Goal: Obtain resource: Download file/media

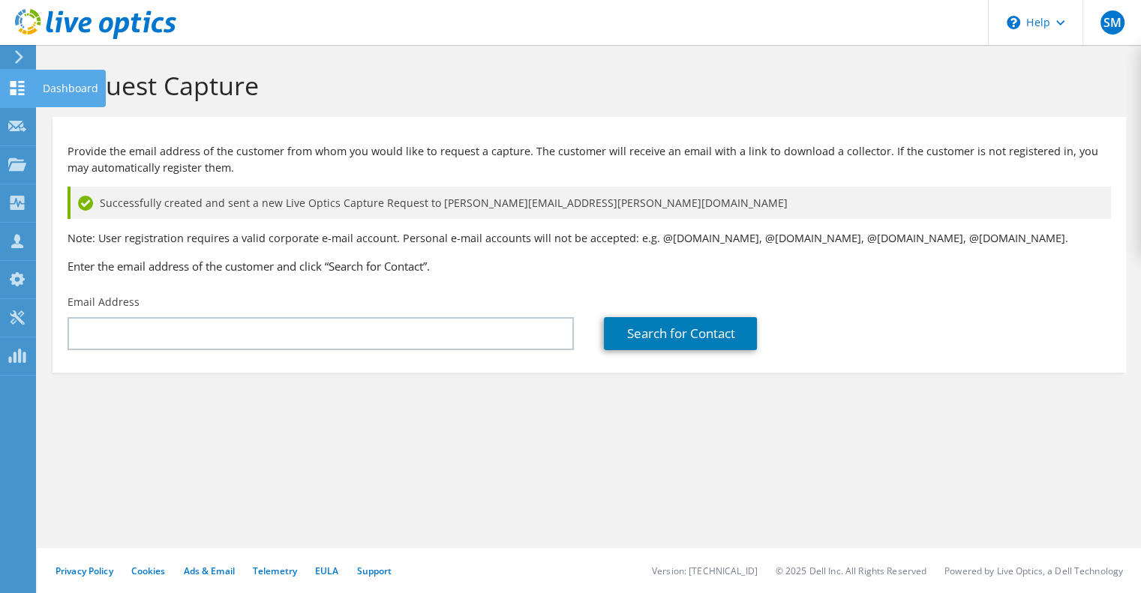
click at [11, 83] on use at bounding box center [17, 88] width 14 height 14
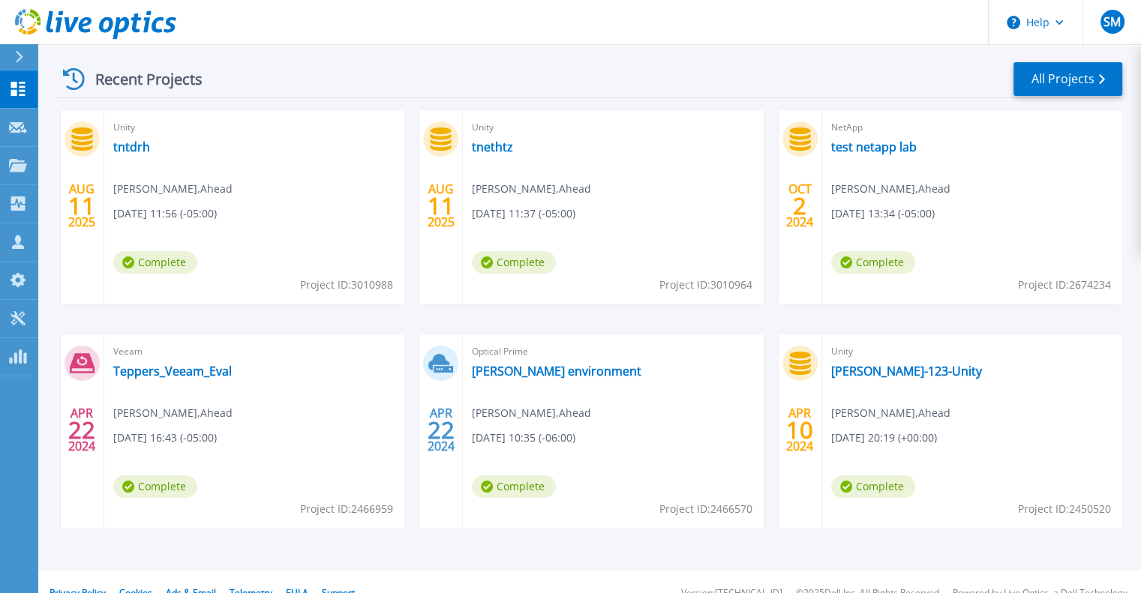
scroll to position [237, 0]
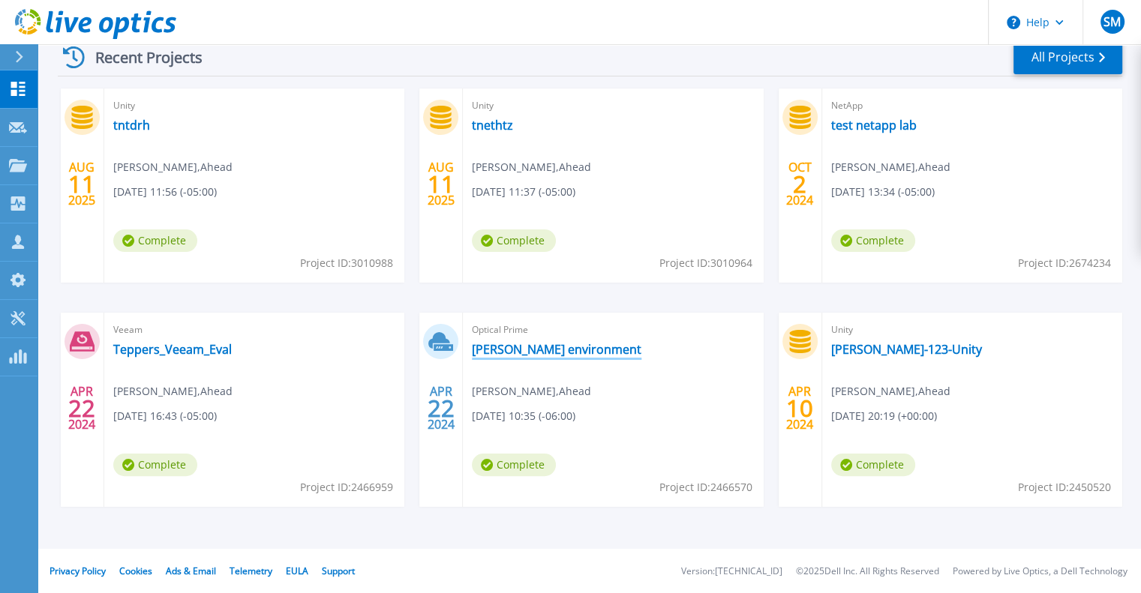
click at [516, 346] on link "[PERSON_NAME] environment" at bounding box center [556, 349] width 169 height 15
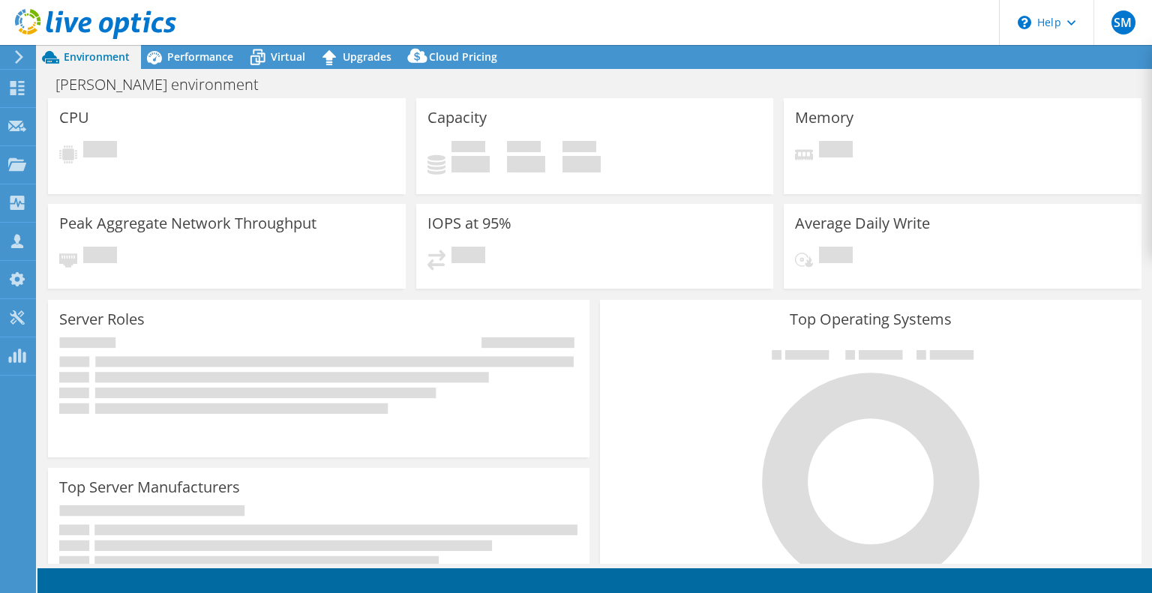
select select "USD"
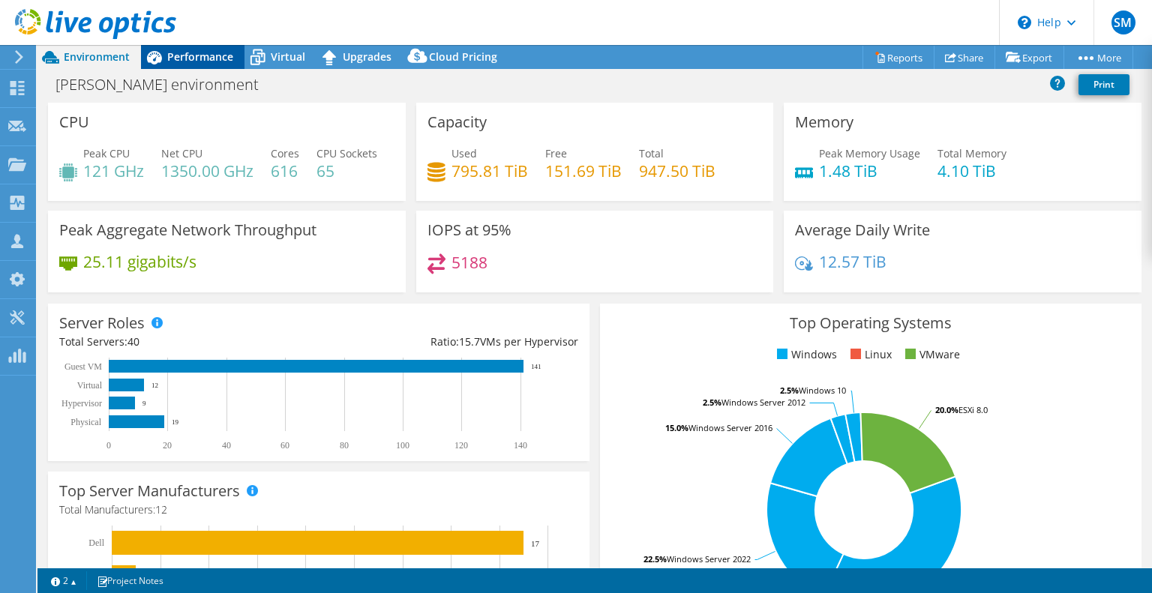
click at [194, 62] on span "Performance" at bounding box center [200, 56] width 66 height 14
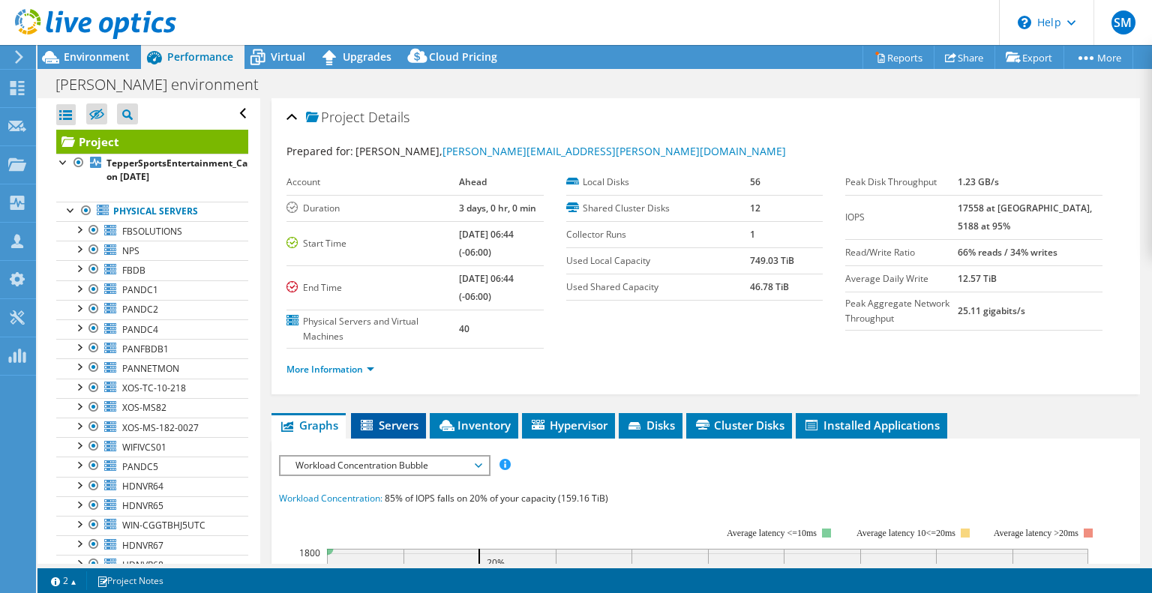
click at [398, 420] on span "Servers" at bounding box center [388, 425] width 60 height 15
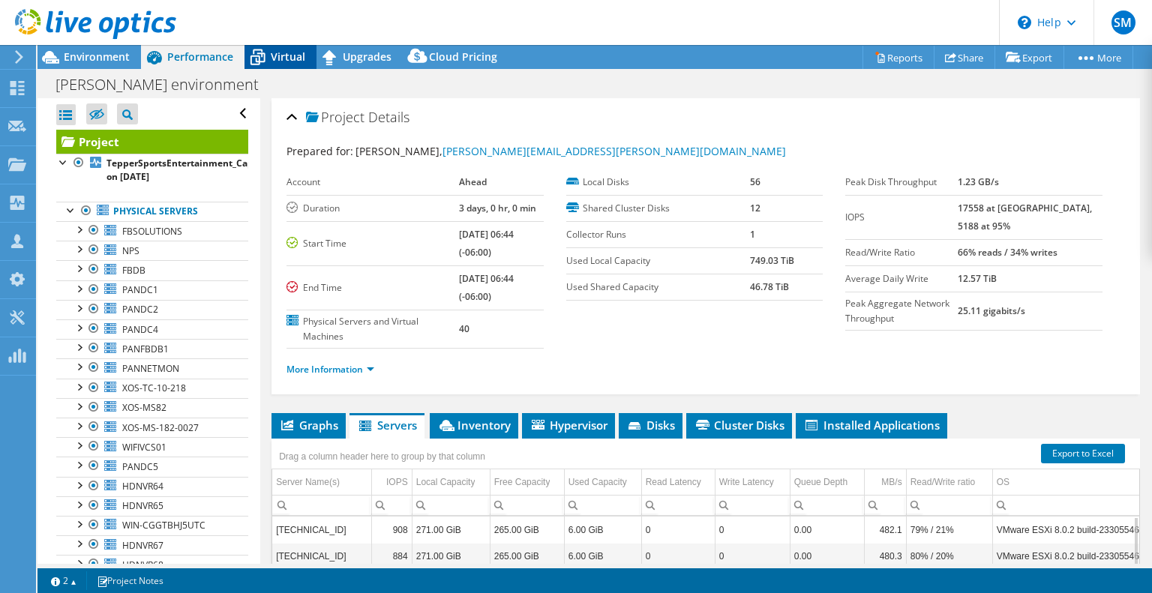
click at [286, 55] on span "Virtual" at bounding box center [288, 56] width 34 height 14
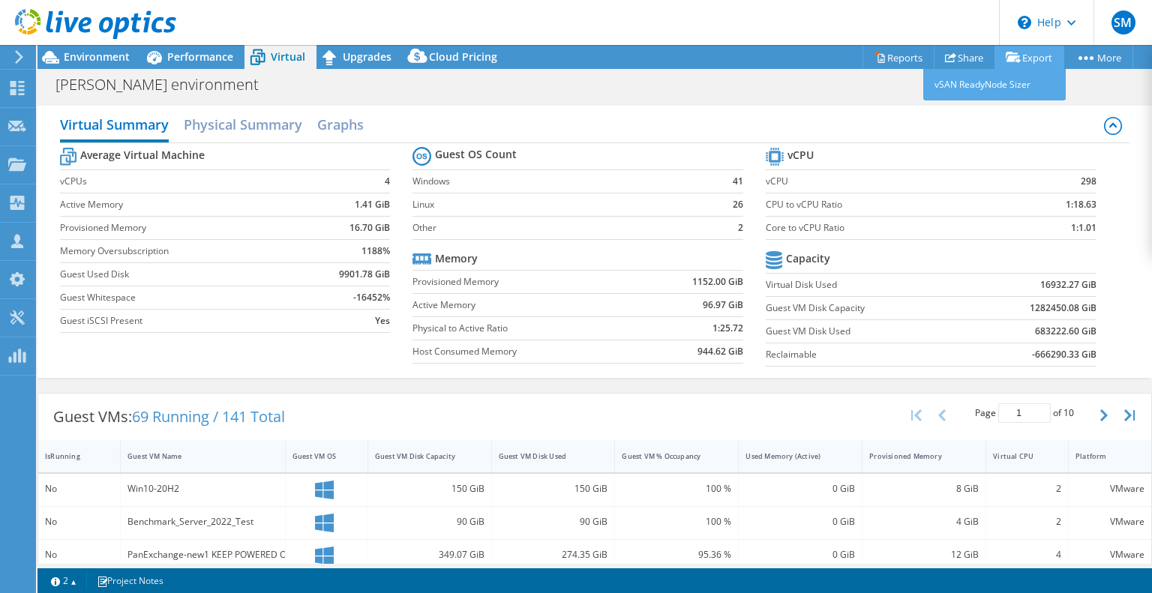
click at [1041, 51] on link "Export" at bounding box center [1029, 57] width 70 height 23
click at [911, 49] on link "Reports" at bounding box center [898, 57] width 72 height 23
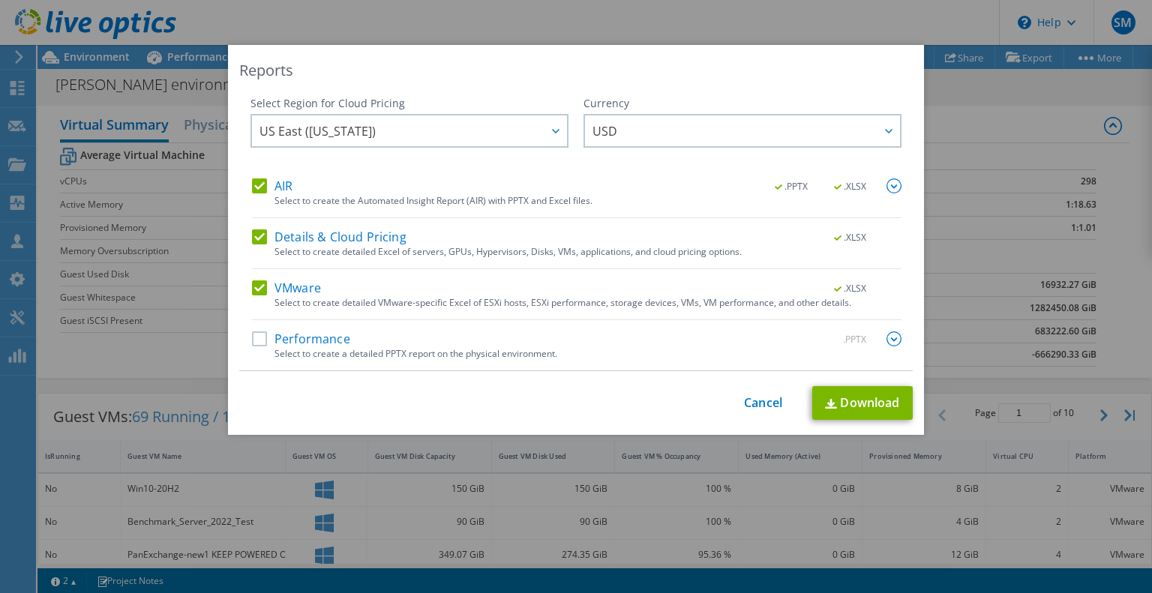
click at [265, 338] on label "Performance" at bounding box center [301, 338] width 98 height 15
click at [0, 0] on input "Performance" at bounding box center [0, 0] width 0 height 0
click at [835, 404] on link "Download" at bounding box center [862, 403] width 100 height 34
click at [744, 407] on link "Cancel" at bounding box center [763, 403] width 38 height 14
